Goal: Browse casually

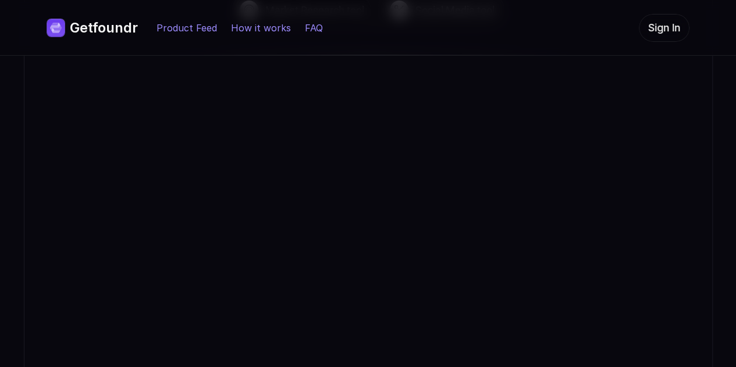
scroll to position [2268, 0]
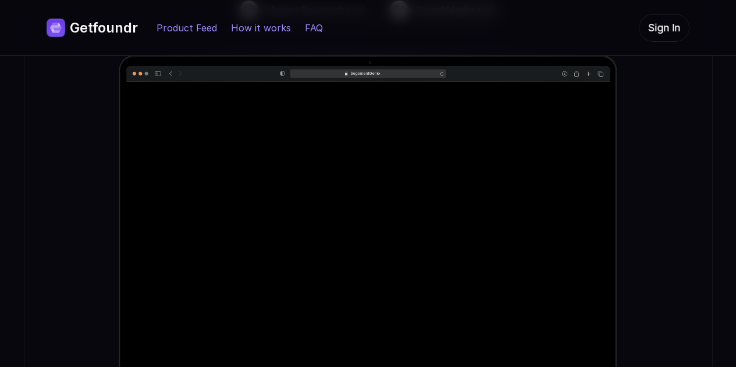
click at [651, 135] on img at bounding box center [368, 229] width 688 height 349
click at [652, 185] on img at bounding box center [368, 229] width 688 height 349
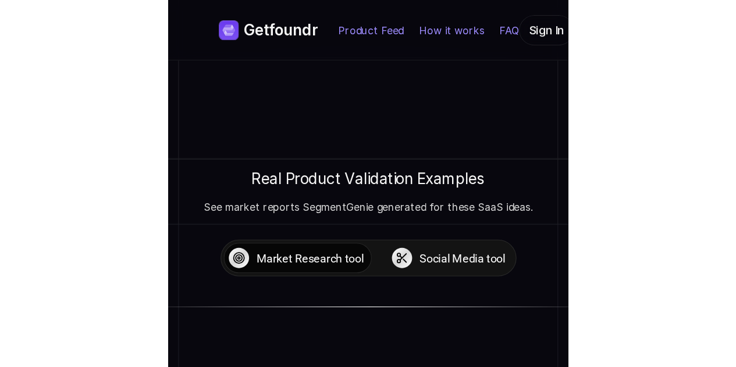
scroll to position [2294, 0]
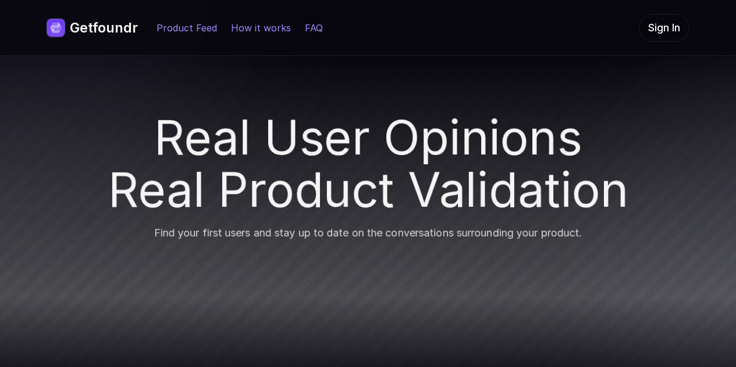
scroll to position [2294, 0]
